Goal: Information Seeking & Learning: Learn about a topic

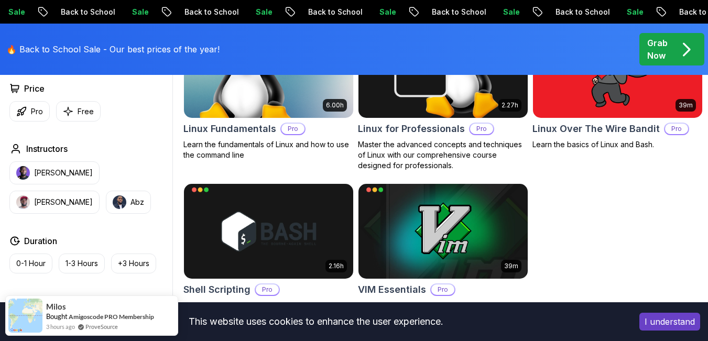
scroll to position [419, 0]
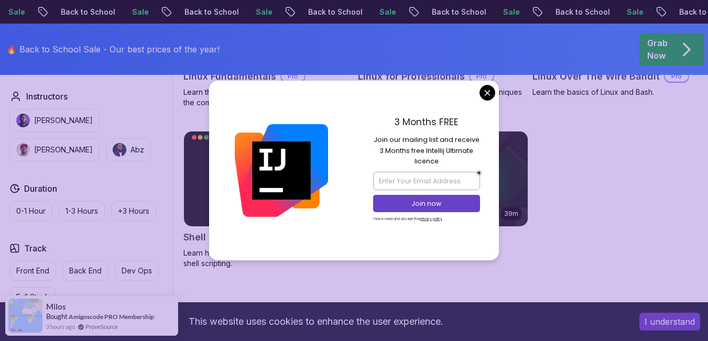
click at [485, 96] on body "Sale Back to School Sale Back to School Sale Back to School Sale Back to School…" at bounding box center [354, 254] width 708 height 1347
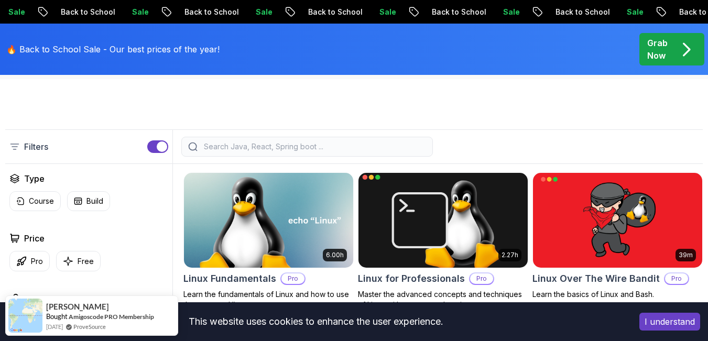
scroll to position [314, 0]
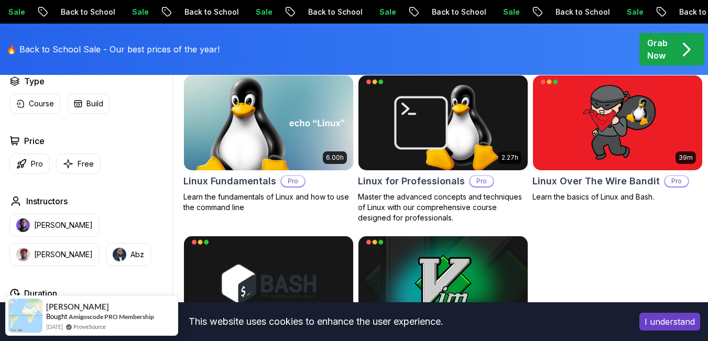
click at [264, 125] on img at bounding box center [269, 123] width 178 height 100
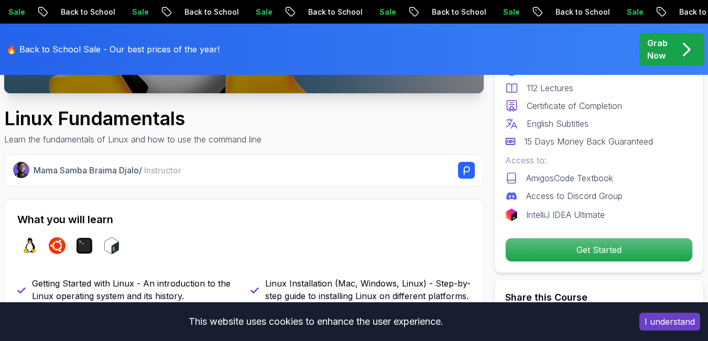
scroll to position [105, 0]
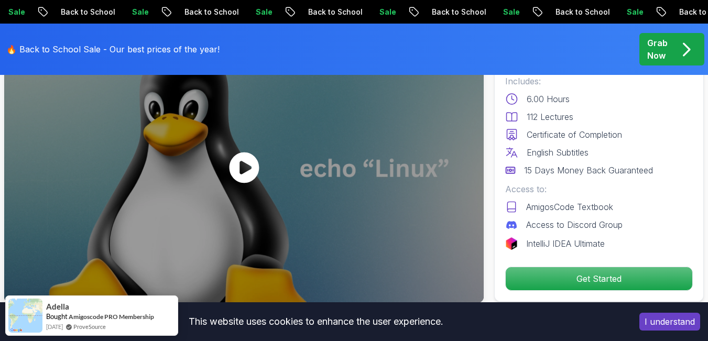
drag, startPoint x: 260, startPoint y: 199, endPoint x: 212, endPoint y: 208, distance: 49.0
drag, startPoint x: 212, startPoint y: 208, endPoint x: 189, endPoint y: 199, distance: 25.0
click at [189, 199] on div at bounding box center [243, 168] width 479 height 270
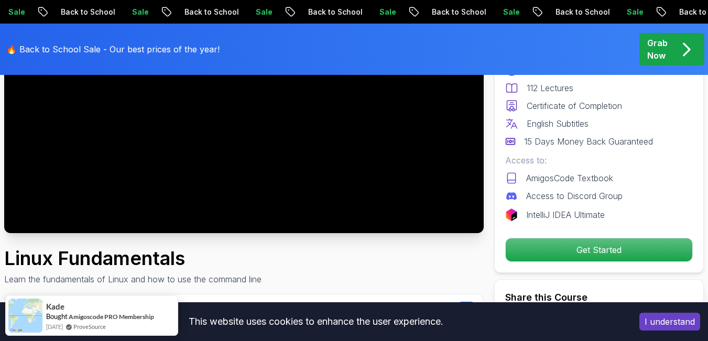
scroll to position [52, 0]
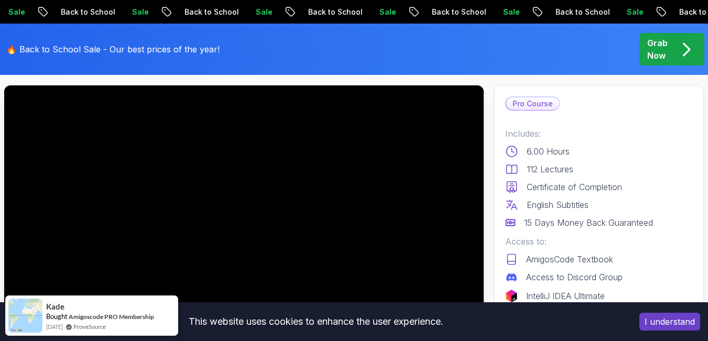
click at [253, 181] on div at bounding box center [243, 220] width 479 height 270
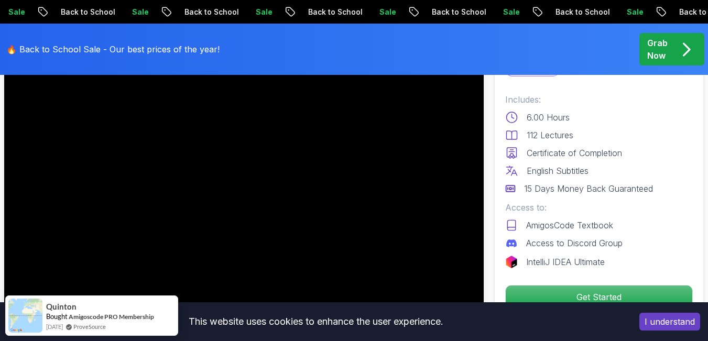
scroll to position [105, 0]
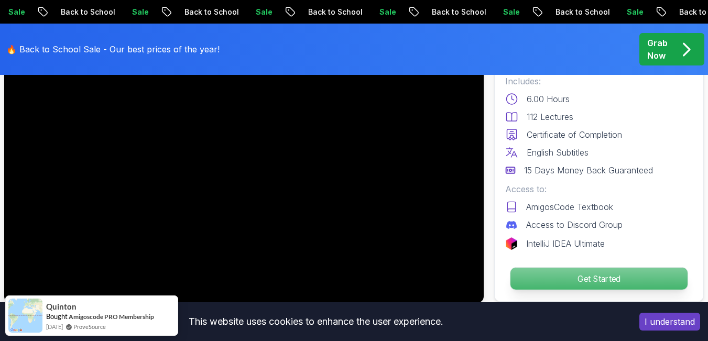
click at [594, 279] on p "Get Started" at bounding box center [598, 279] width 177 height 22
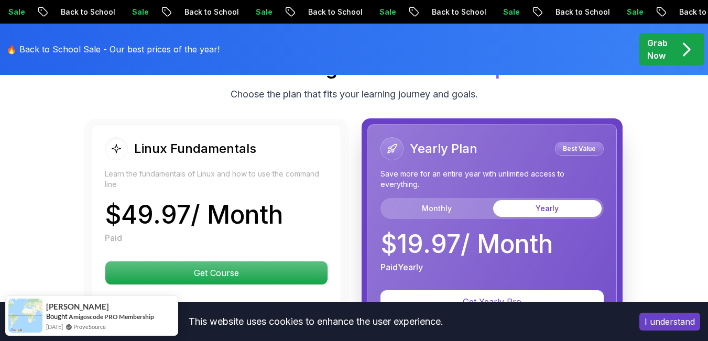
scroll to position [2387, 0]
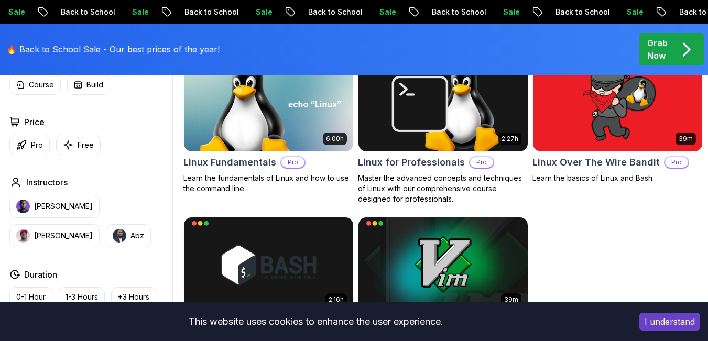
scroll to position [314, 0]
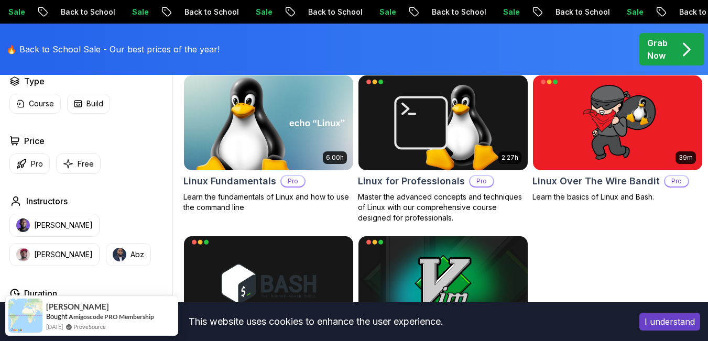
click at [286, 102] on img at bounding box center [269, 123] width 178 height 100
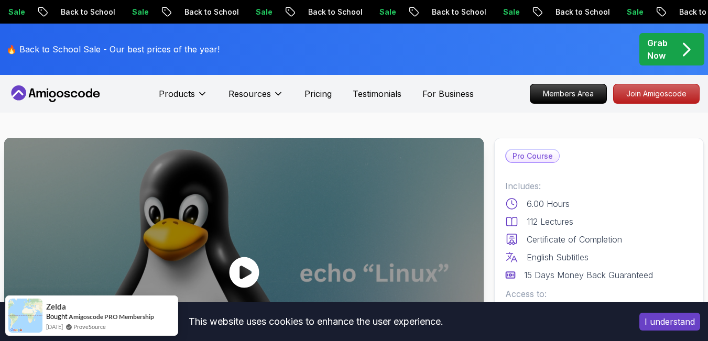
click at [246, 270] on icon at bounding box center [243, 272] width 31 height 31
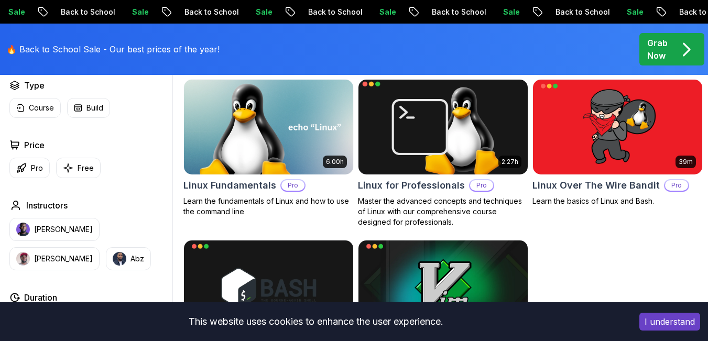
scroll to position [314, 0]
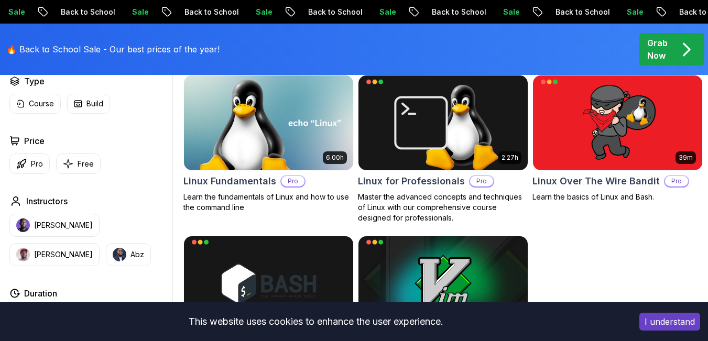
click at [265, 123] on img at bounding box center [268, 122] width 169 height 95
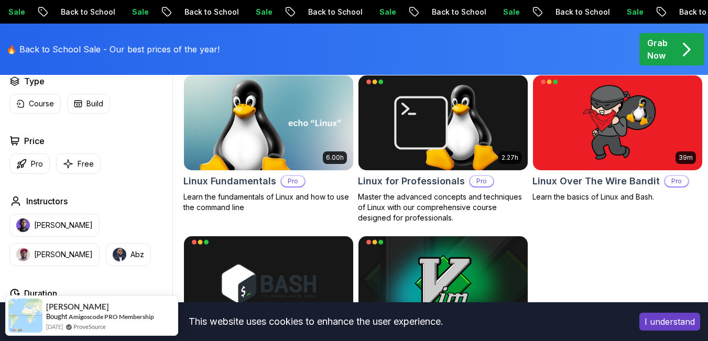
scroll to position [210, 0]
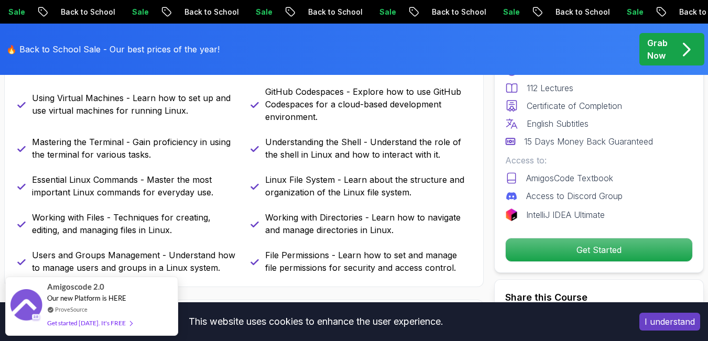
scroll to position [472, 0]
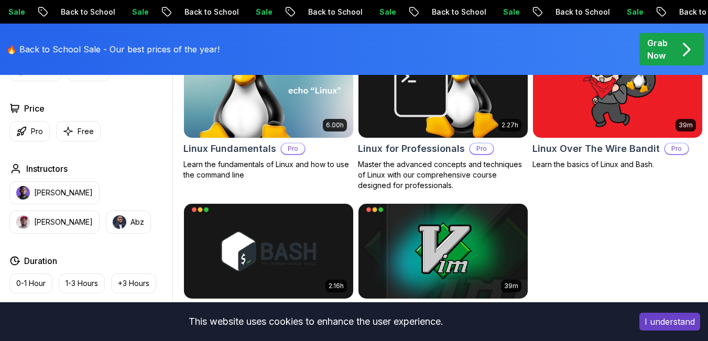
scroll to position [210, 0]
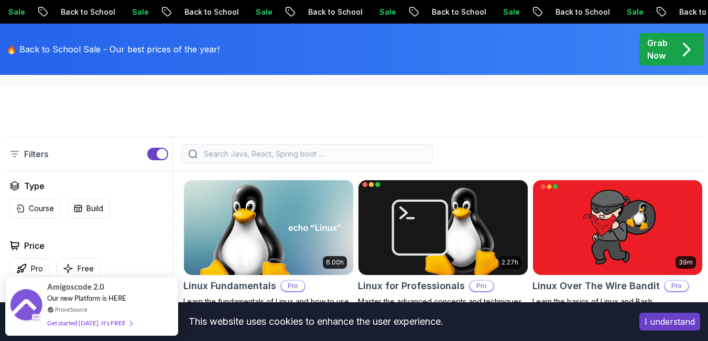
click at [476, 231] on img at bounding box center [443, 228] width 178 height 100
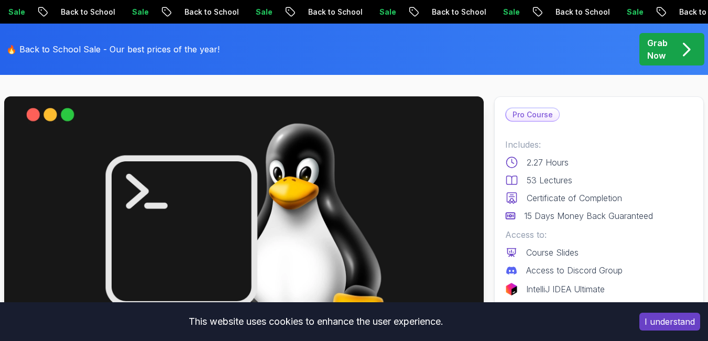
scroll to position [105, 0]
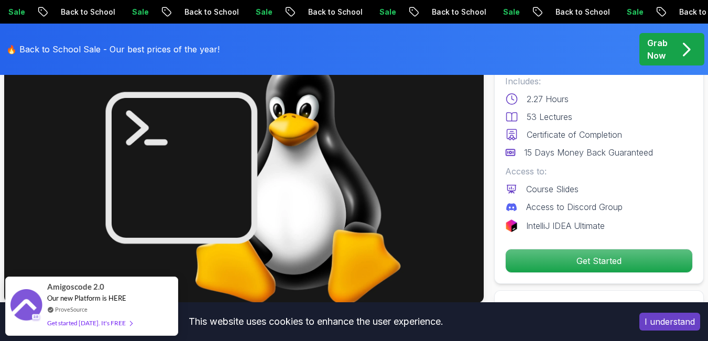
click at [309, 199] on img at bounding box center [243, 168] width 479 height 270
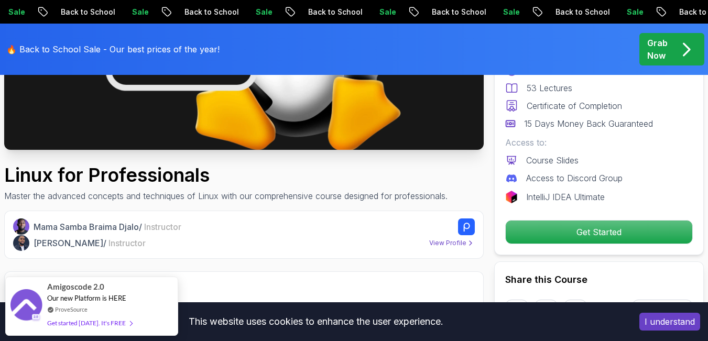
scroll to position [314, 0]
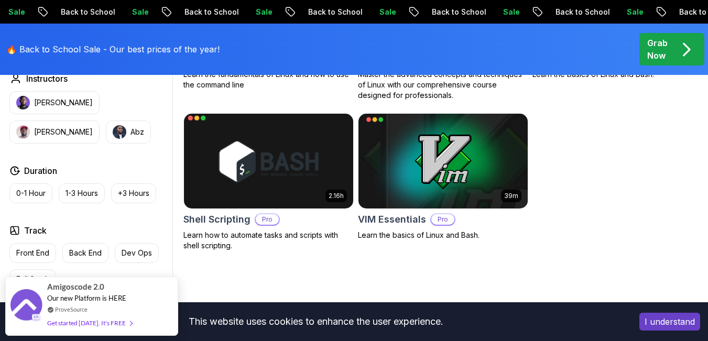
scroll to position [419, 0]
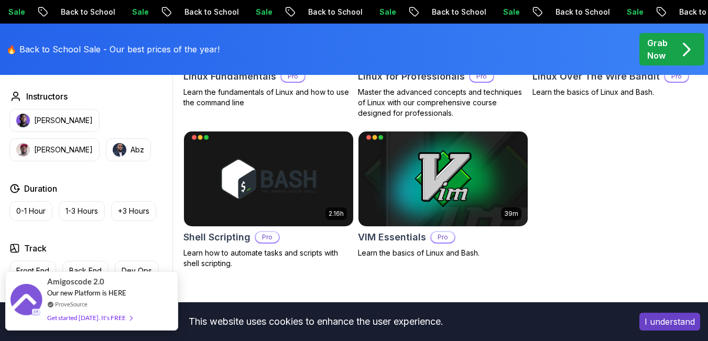
drag, startPoint x: 93, startPoint y: 303, endPoint x: 97, endPoint y: 294, distance: 10.1
click at [94, 302] on div "ProveSource" at bounding box center [89, 304] width 85 height 9
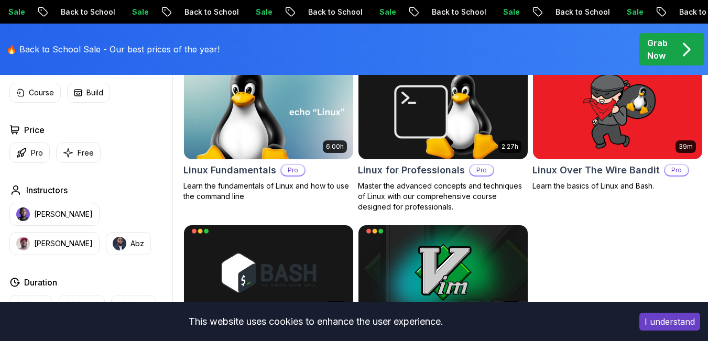
scroll to position [329, 0]
